Goal: Task Accomplishment & Management: Complete application form

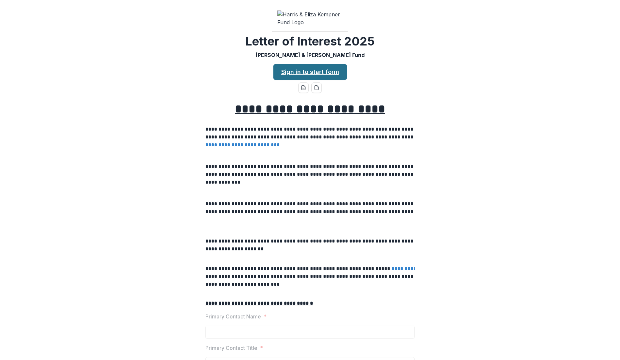
click at [299, 80] on link "Sign in to start form" at bounding box center [311, 72] width 74 height 16
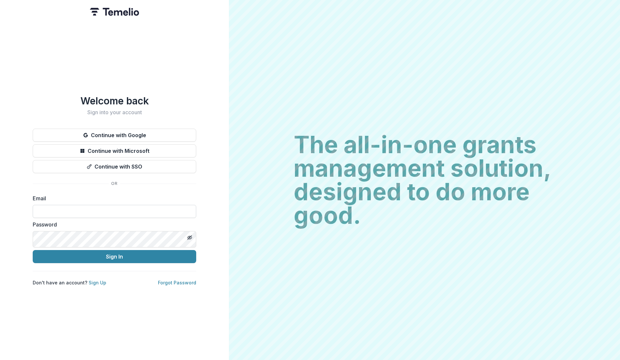
click at [59, 218] on input at bounding box center [115, 211] width 164 height 13
type input "**********"
click at [105, 263] on button "Sign In" at bounding box center [115, 256] width 164 height 13
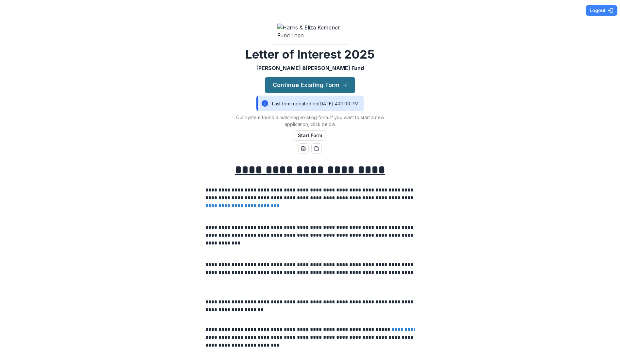
click at [284, 93] on button "Continue Existing Form" at bounding box center [310, 85] width 90 height 16
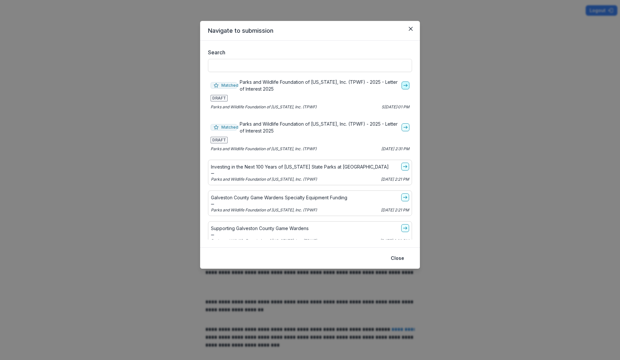
click at [408, 88] on icon "go-to" at bounding box center [405, 85] width 5 height 5
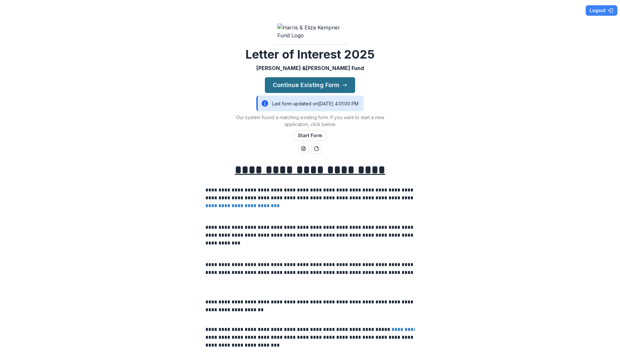
click at [309, 93] on button "Continue Existing Form" at bounding box center [310, 85] width 90 height 16
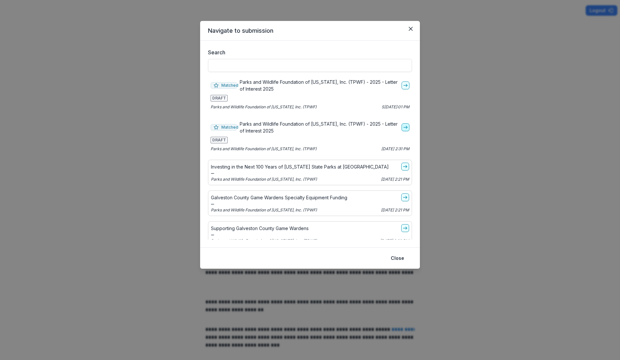
click at [408, 130] on icon "go-to" at bounding box center [405, 127] width 5 height 5
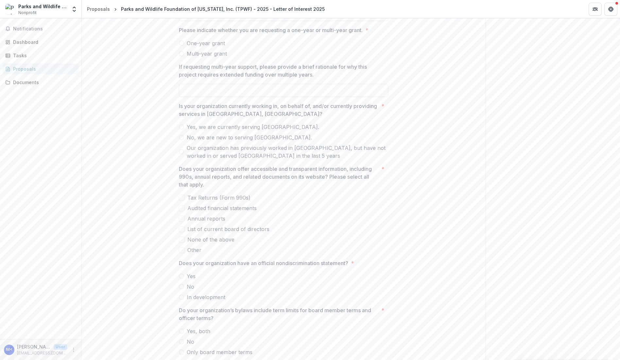
scroll to position [785, 0]
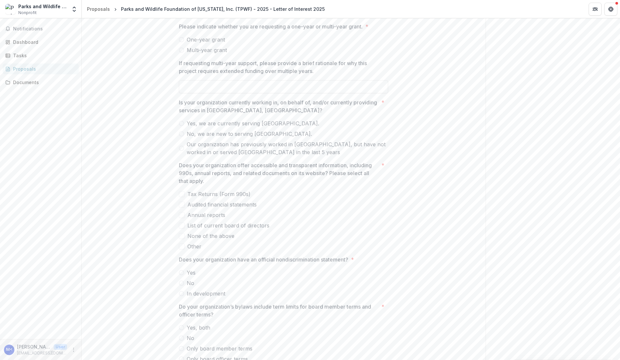
click at [179, 44] on label "One-year grant" at bounding box center [283, 40] width 209 height 8
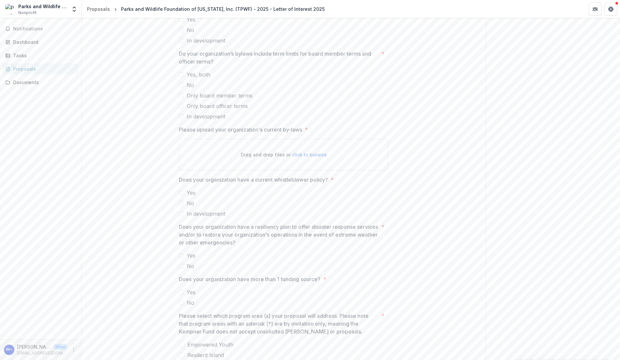
scroll to position [1113, 0]
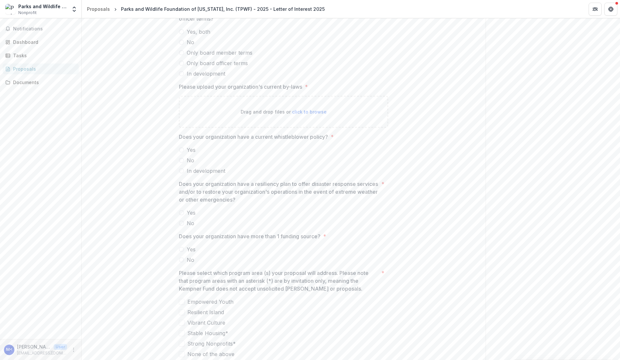
paste input "**********"
type input "**********"
paste input "**********"
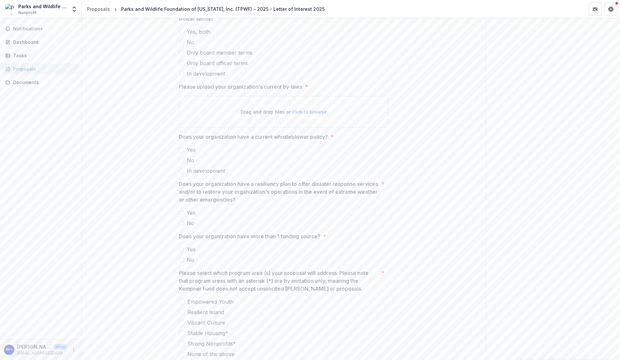
scroll to position [0, 1194]
type input "**********"
click at [298, 81] on div "Do your organization’s bylaws include term limits for board member terms and of…" at bounding box center [283, 45] width 209 height 71
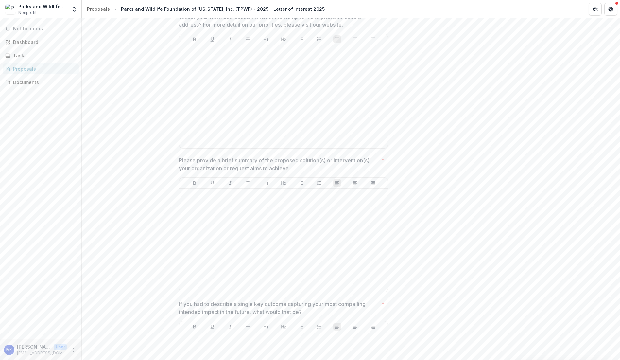
scroll to position [1505, 0]
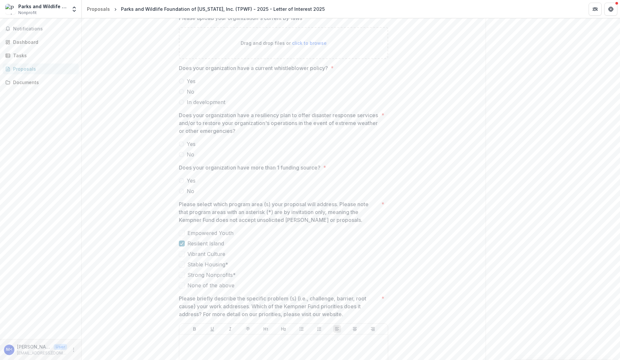
scroll to position [1178, 0]
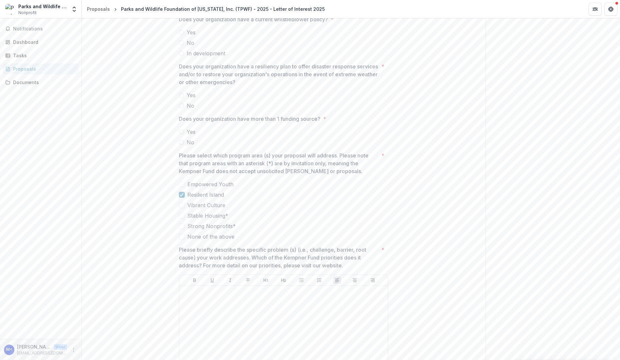
scroll to position [1309, 0]
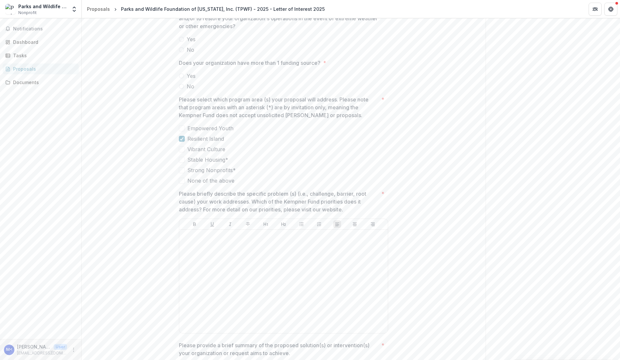
scroll to position [1440, 0]
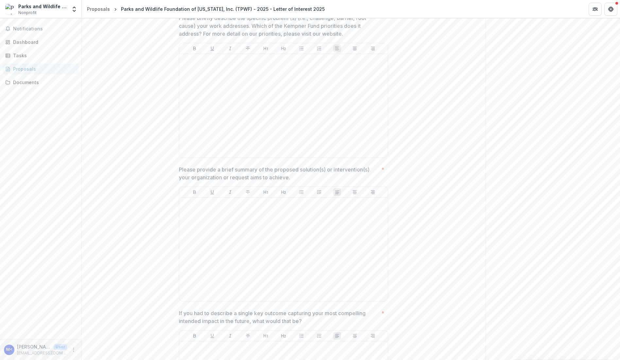
scroll to position [1505, 0]
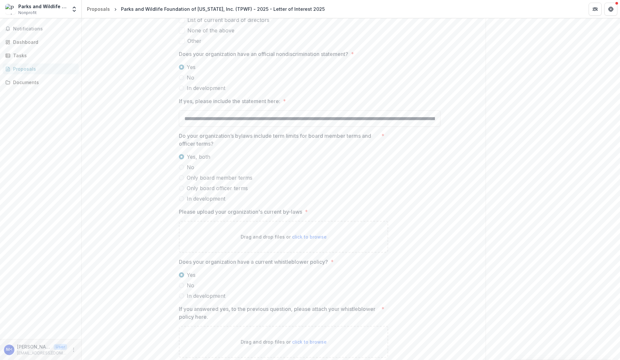
scroll to position [1047, 0]
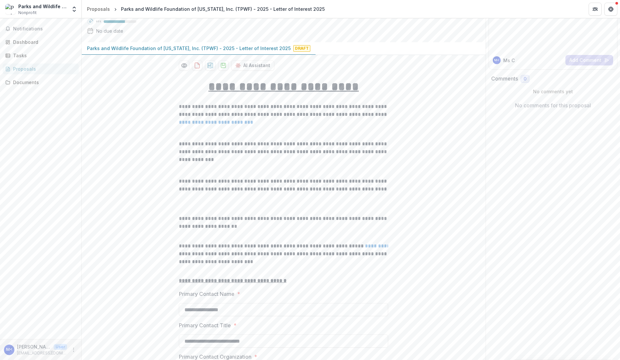
scroll to position [0, 0]
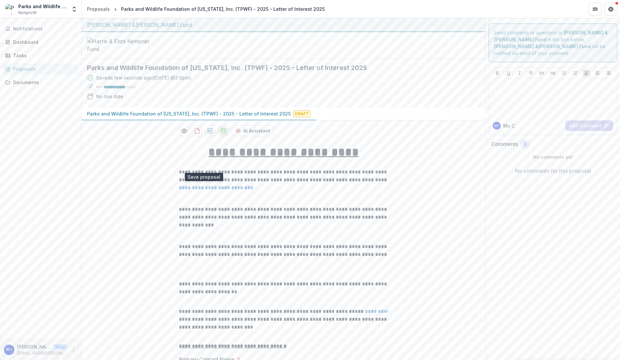
click at [223, 131] on polygon "download-proposal" at bounding box center [224, 130] width 2 height 3
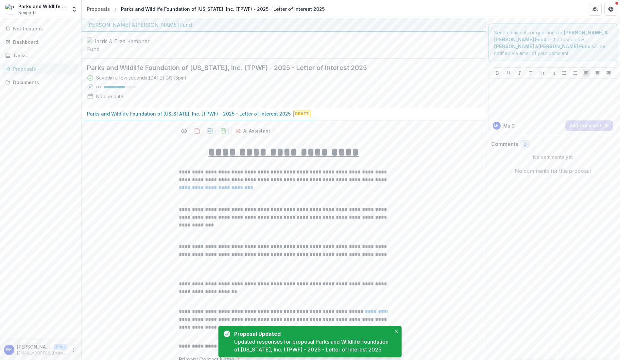
click at [309, 338] on div "Updated responses for proposal Parks and Wildlife Foundation of [US_STATE], Inc…" at bounding box center [312, 346] width 157 height 16
click at [397, 330] on icon "Close" at bounding box center [396, 331] width 3 height 3
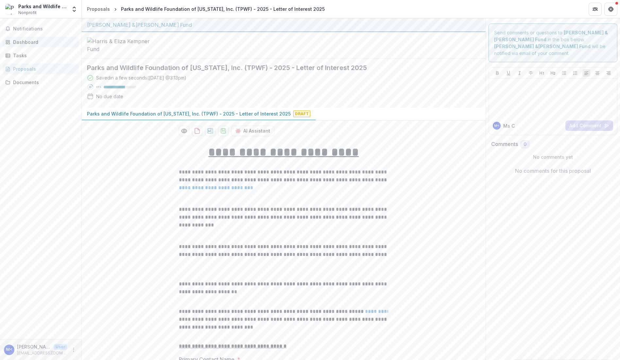
click at [27, 45] on div "Dashboard" at bounding box center [43, 42] width 61 height 7
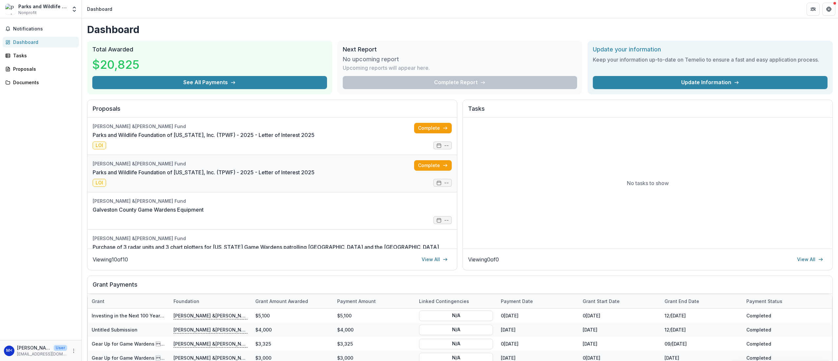
click at [188, 176] on link "Parks and Wildlife Foundation of [US_STATE], Inc. (TPWF) - 2025 - Letter of Int…" at bounding box center [204, 172] width 222 height 8
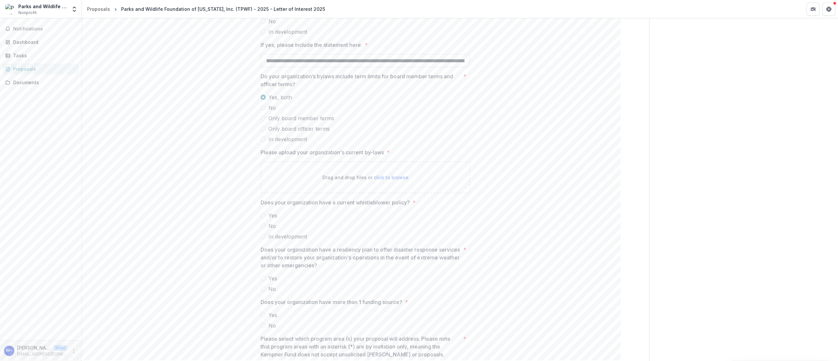
scroll to position [785, 0]
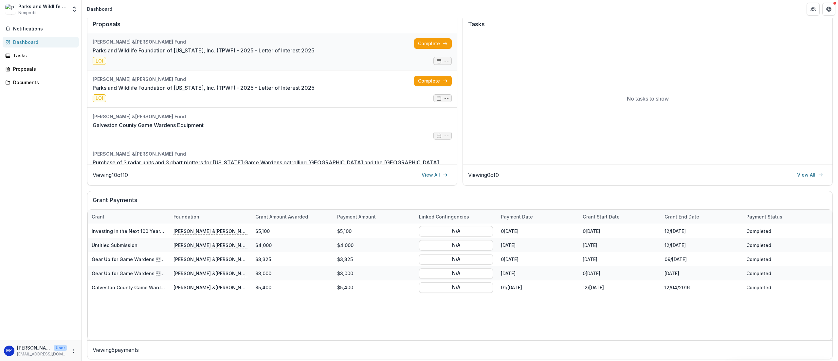
scroll to position [66, 0]
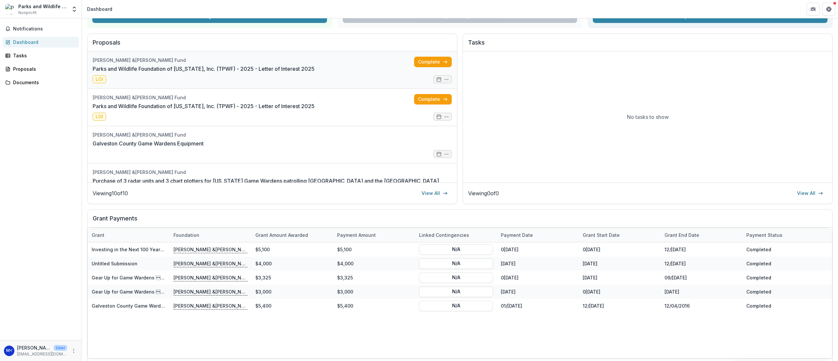
drag, startPoint x: 438, startPoint y: 90, endPoint x: 363, endPoint y: 106, distance: 77.0
click at [314, 73] on link "Parks and Wildlife Foundation of [US_STATE], Inc. (TPWF) - 2025 - Letter of Int…" at bounding box center [204, 69] width 222 height 8
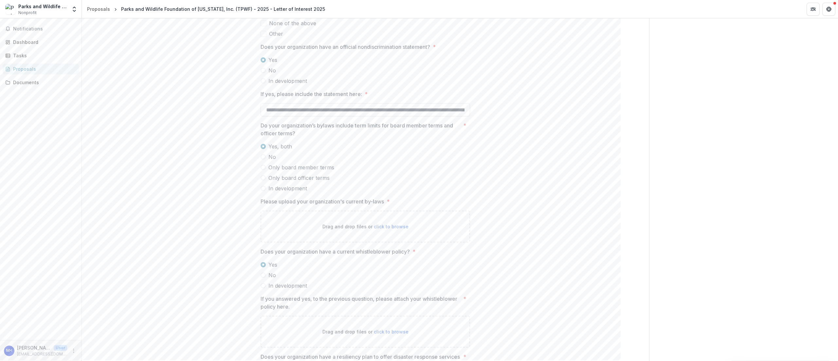
scroll to position [1178, 0]
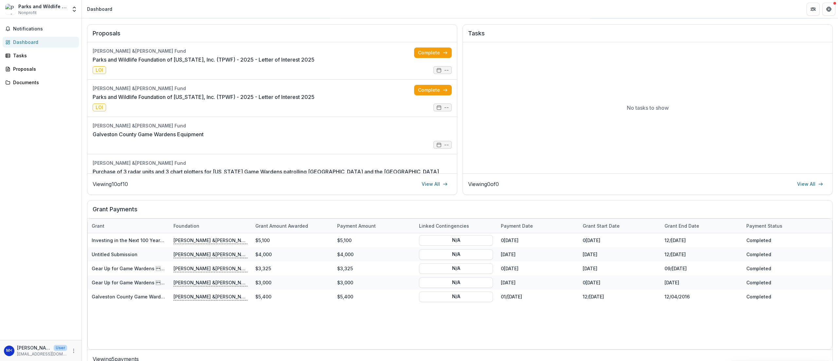
scroll to position [1, 0]
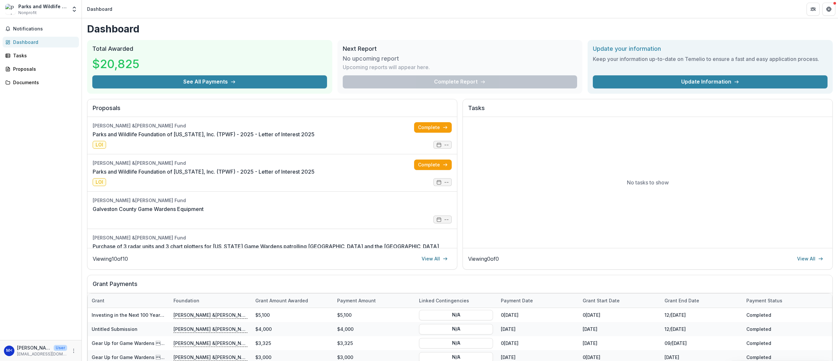
drag, startPoint x: 148, startPoint y: 162, endPoint x: 623, endPoint y: 179, distance: 475.2
click at [620, 179] on div "No tasks to show" at bounding box center [647, 182] width 369 height 131
click at [314, 138] on link "Parks and Wildlife Foundation of [US_STATE], Inc. (TPWF) - 2025 - Letter of Int…" at bounding box center [204, 134] width 222 height 8
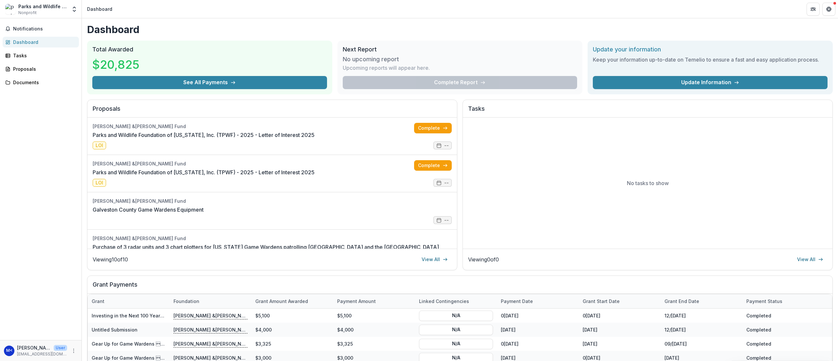
drag, startPoint x: 422, startPoint y: 290, endPoint x: 425, endPoint y: 285, distance: 5.4
click at [423, 264] on link "View All" at bounding box center [435, 259] width 34 height 10
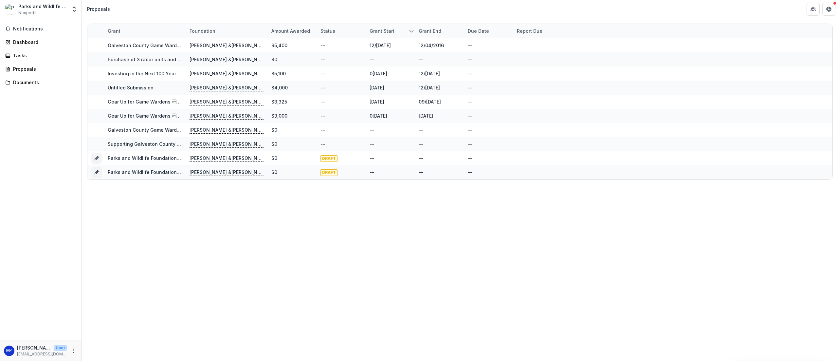
drag, startPoint x: 330, startPoint y: 173, endPoint x: 795, endPoint y: 268, distance: 474.9
click at [620, 268] on div "Grant Foundation Amount awarded Status Grant start Grant end Due Date Report Du…" at bounding box center [460, 189] width 756 height 342
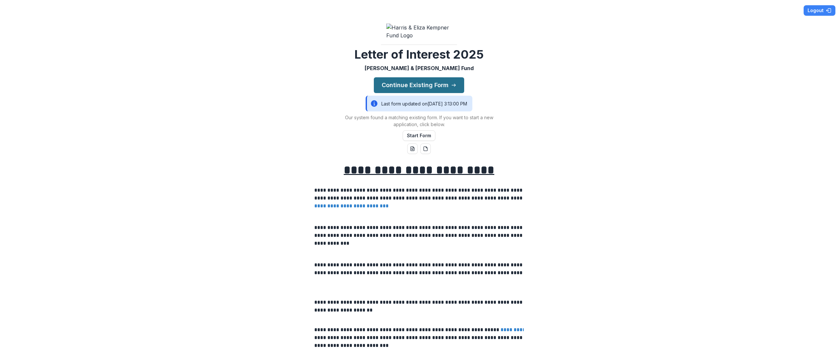
click at [445, 93] on button "Continue Existing Form" at bounding box center [419, 85] width 90 height 16
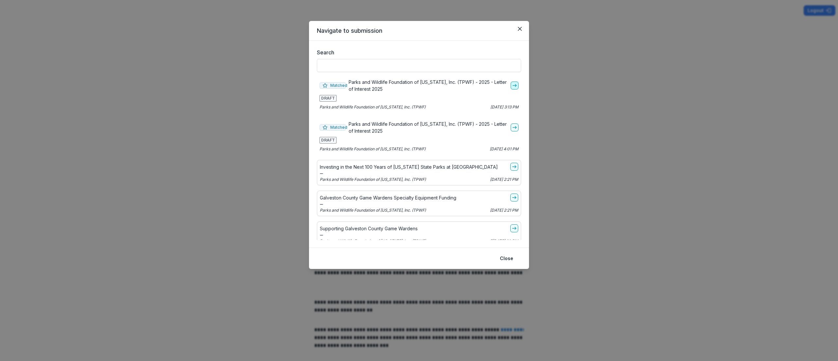
click at [517, 88] on icon "go-to" at bounding box center [514, 85] width 5 height 5
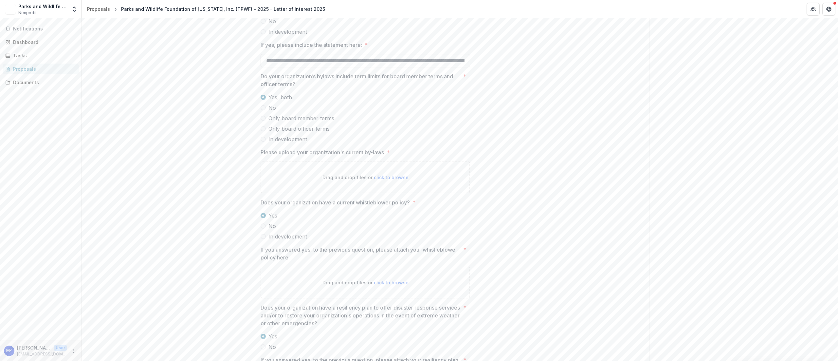
scroll to position [982, 0]
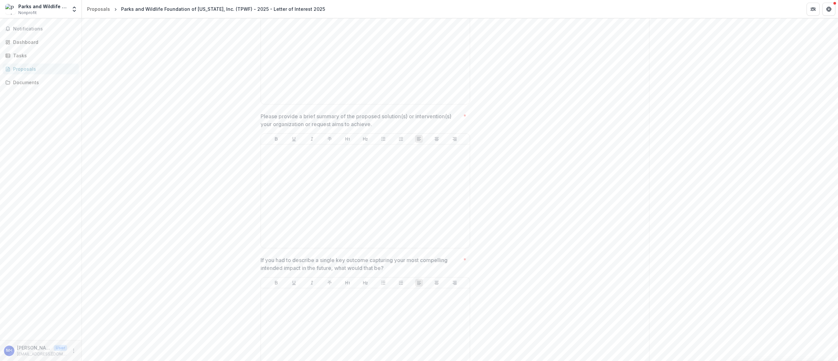
scroll to position [1636, 0]
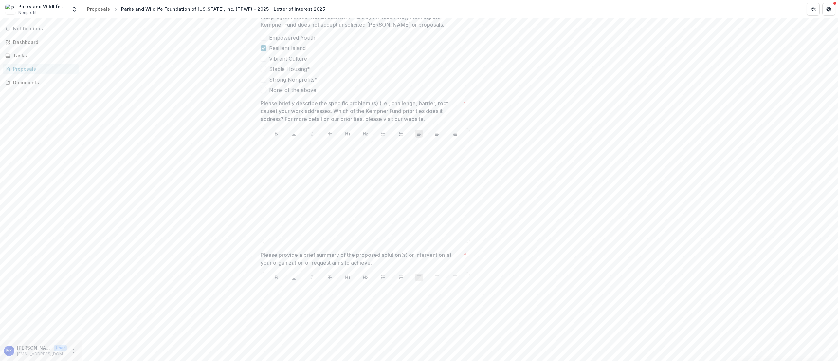
drag, startPoint x: 233, startPoint y: 204, endPoint x: 332, endPoint y: 224, distance: 100.6
copy span "Please include other sources supporting your organization's work in Galveston a…"
drag, startPoint x: 411, startPoint y: 251, endPoint x: 559, endPoint y: 265, distance: 148.6
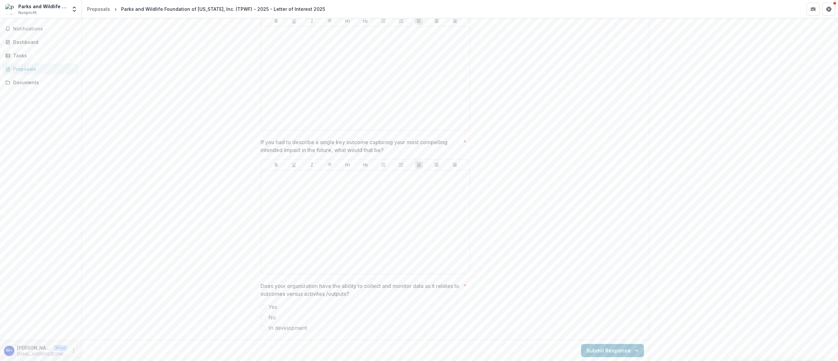
scroll to position [2330, 0]
click at [268, 303] on span "Yes" at bounding box center [272, 307] width 9 height 8
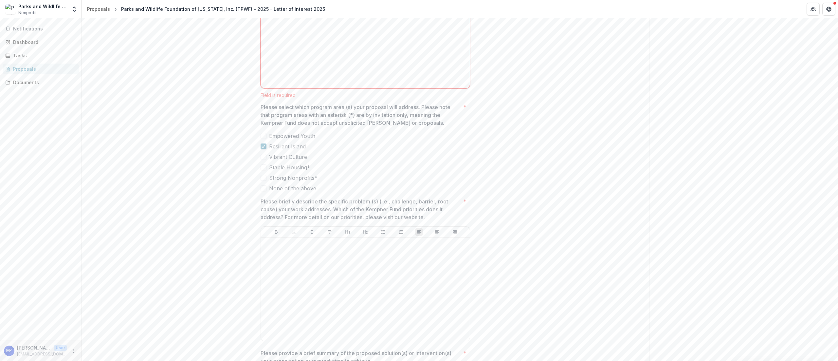
scroll to position [1741, 0]
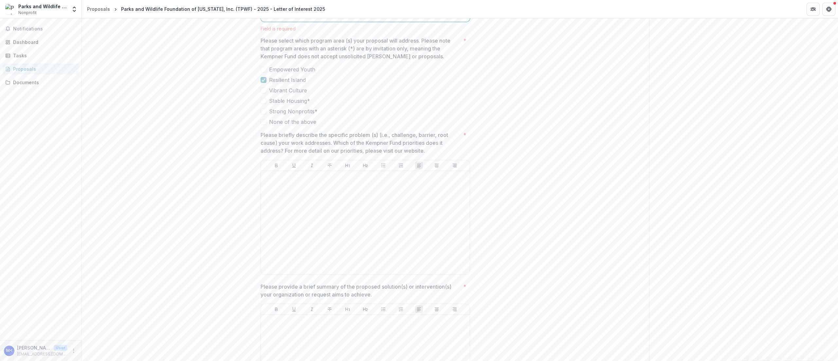
scroll to position [1610, 0]
drag, startPoint x: 270, startPoint y: 281, endPoint x: 214, endPoint y: 274, distance: 56.5
copy p "**********"
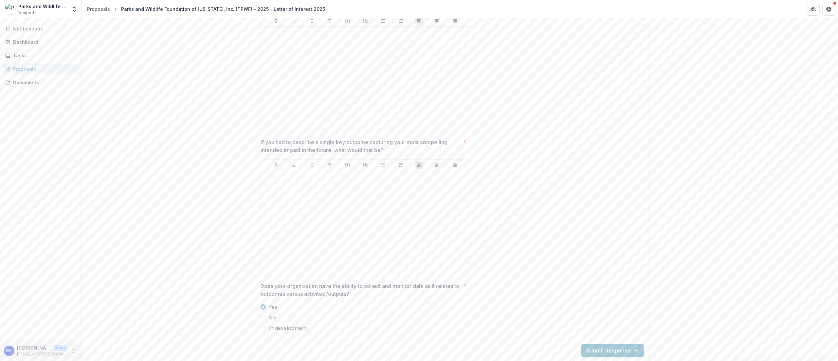
scroll to position [2060, 0]
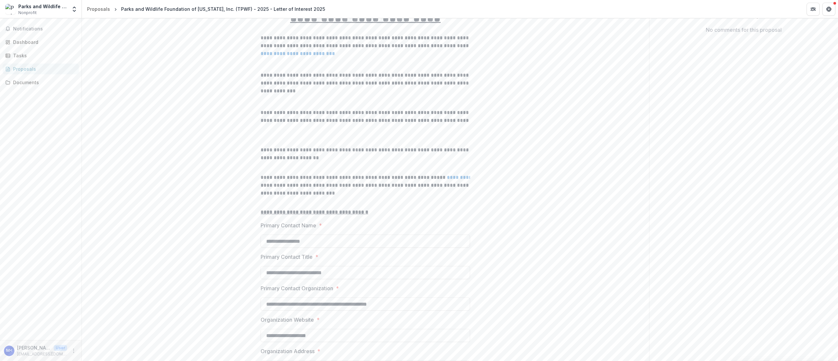
scroll to position [96, 0]
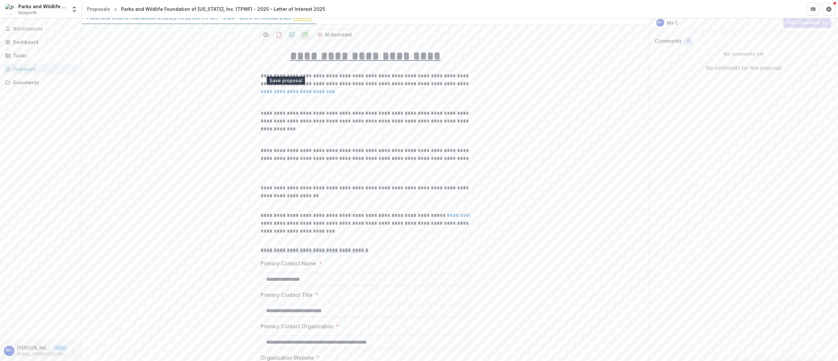
click at [302, 38] on icon "download-proposal" at bounding box center [305, 34] width 7 height 7
